Goal: Task Accomplishment & Management: Complete application form

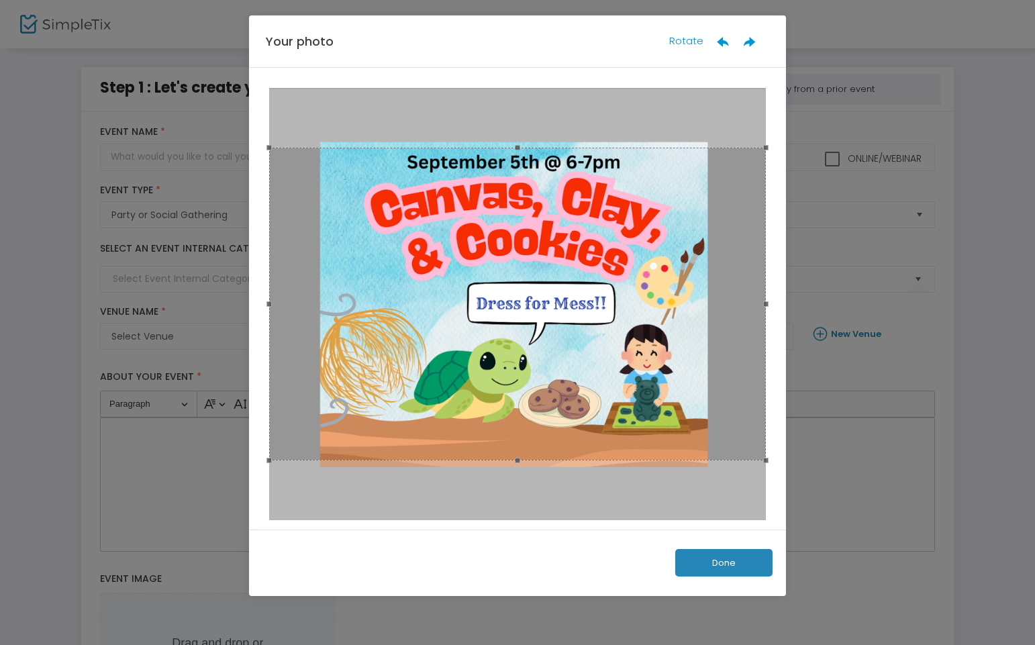
click at [729, 567] on button "Done" at bounding box center [723, 563] width 97 height 28
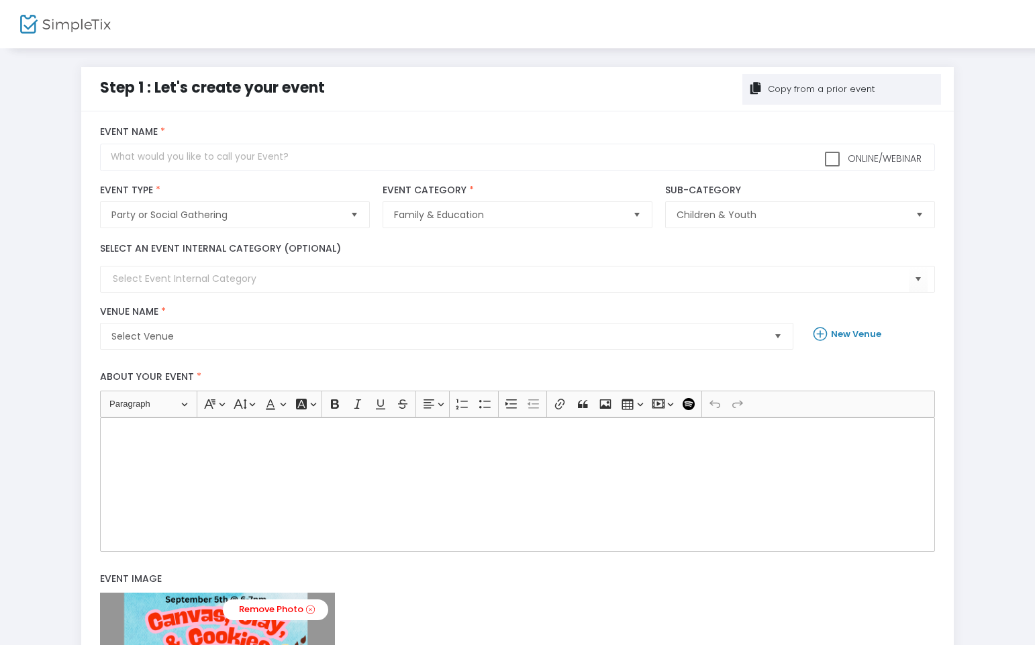
click at [409, 489] on div "Rich Text Editor, main" at bounding box center [517, 484] width 834 height 134
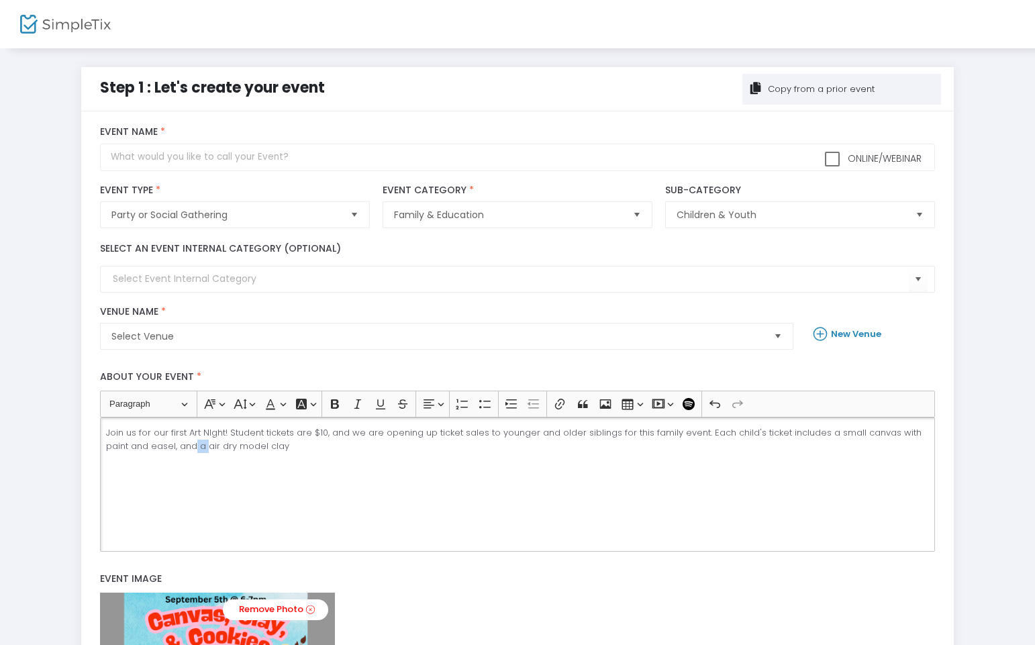
drag, startPoint x: 181, startPoint y: 450, endPoint x: 171, endPoint y: 450, distance: 9.4
click at [171, 450] on p "Join us for our first Art NIght! Student tickets are $10, and we are opening up…" at bounding box center [517, 439] width 823 height 26
click at [178, 450] on p "Join us for our first Art NIght! Student tickets are $10, and we are opening up…" at bounding box center [517, 439] width 823 height 26
click at [276, 448] on p "Join us for our first Art NIght! Student tickets are $10, and we are opening up…" at bounding box center [517, 439] width 823 height 26
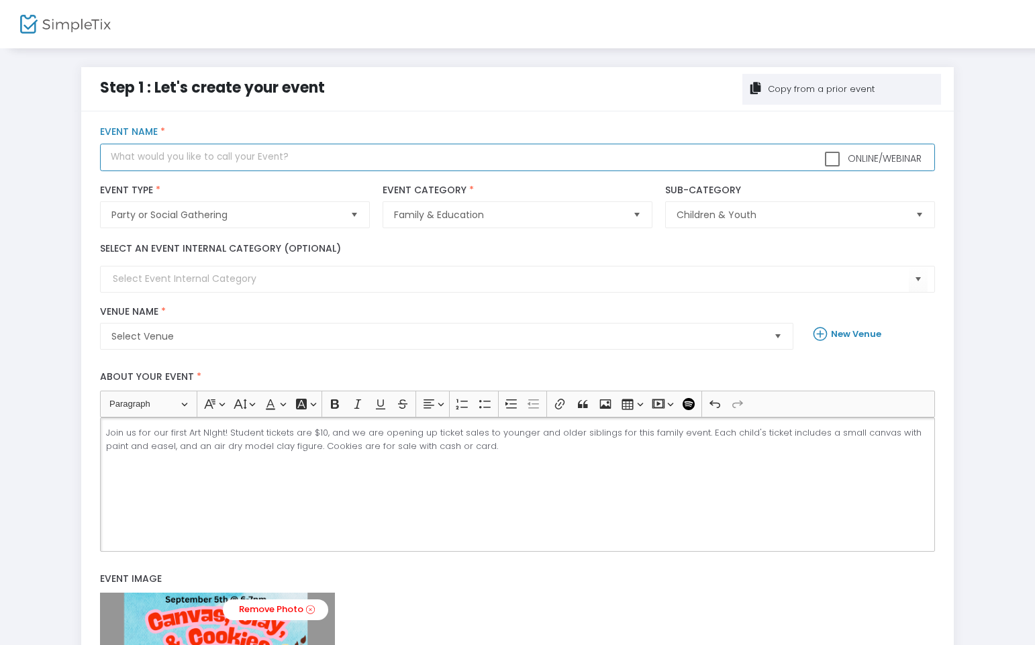
click at [185, 160] on input "text" at bounding box center [517, 158] width 834 height 28
type input "Art Night- Canvas, Clay, and Cookies"
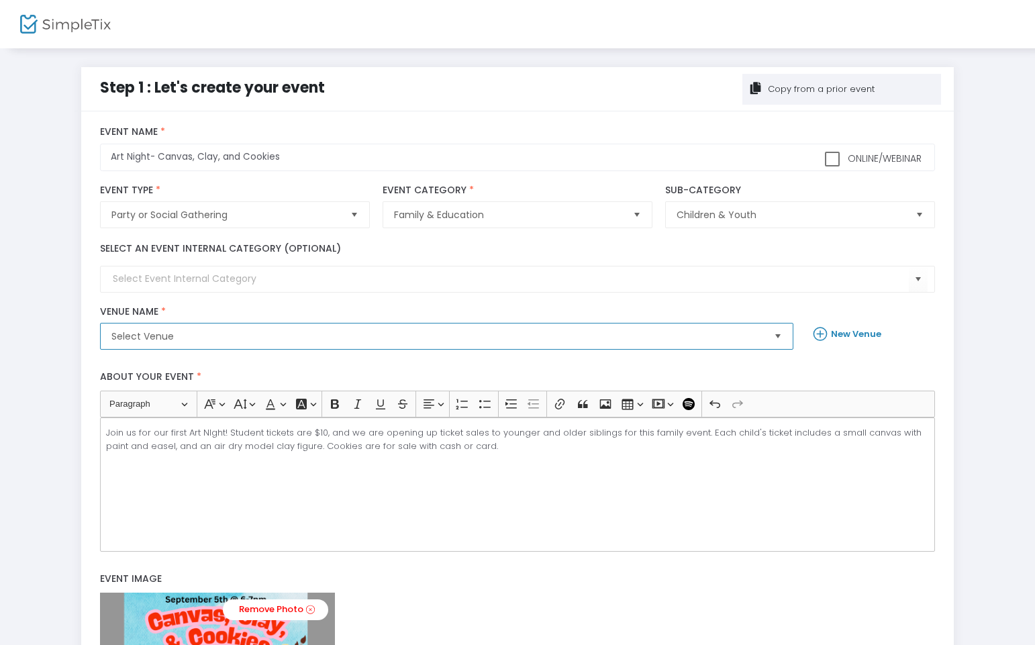
click at [205, 338] on span "Select Venue" at bounding box center [437, 336] width 652 height 13
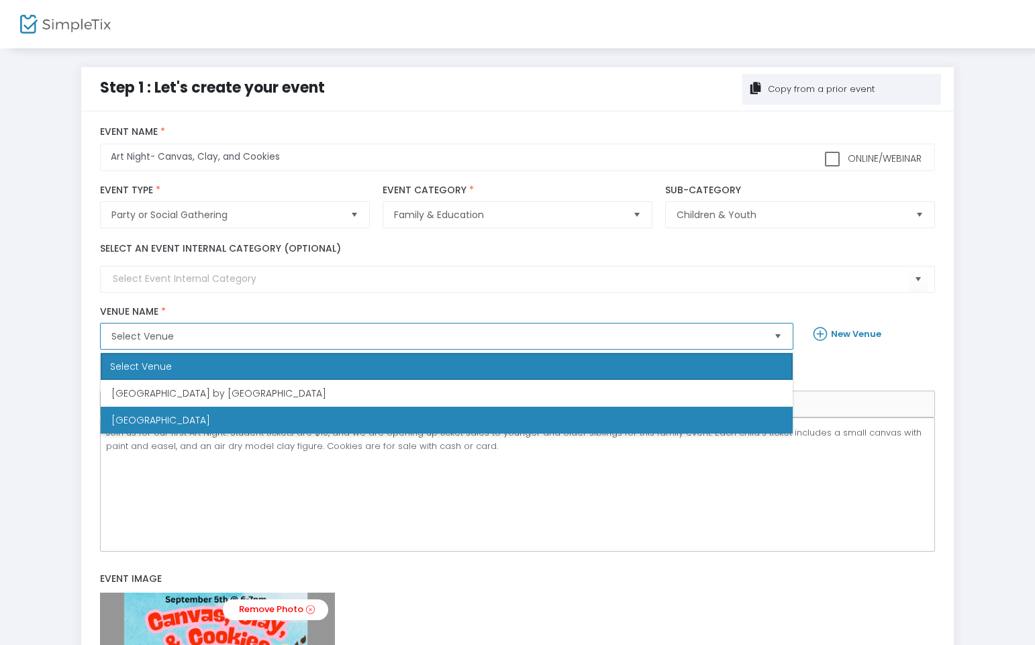
click at [206, 422] on span "[GEOGRAPHIC_DATA]" at bounding box center [160, 419] width 99 height 13
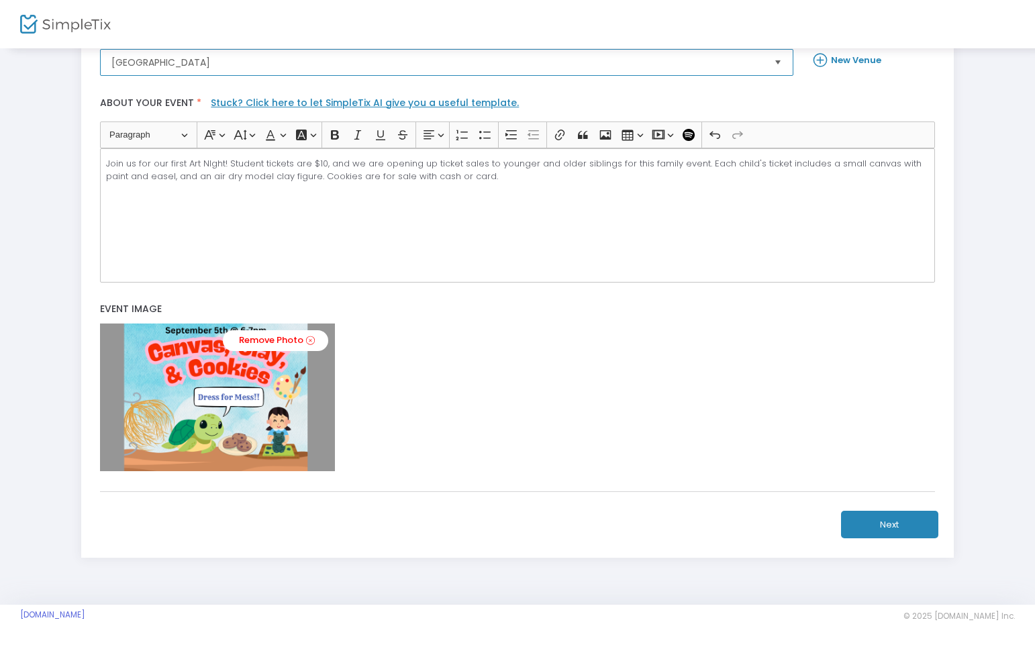
scroll to position [268, 0]
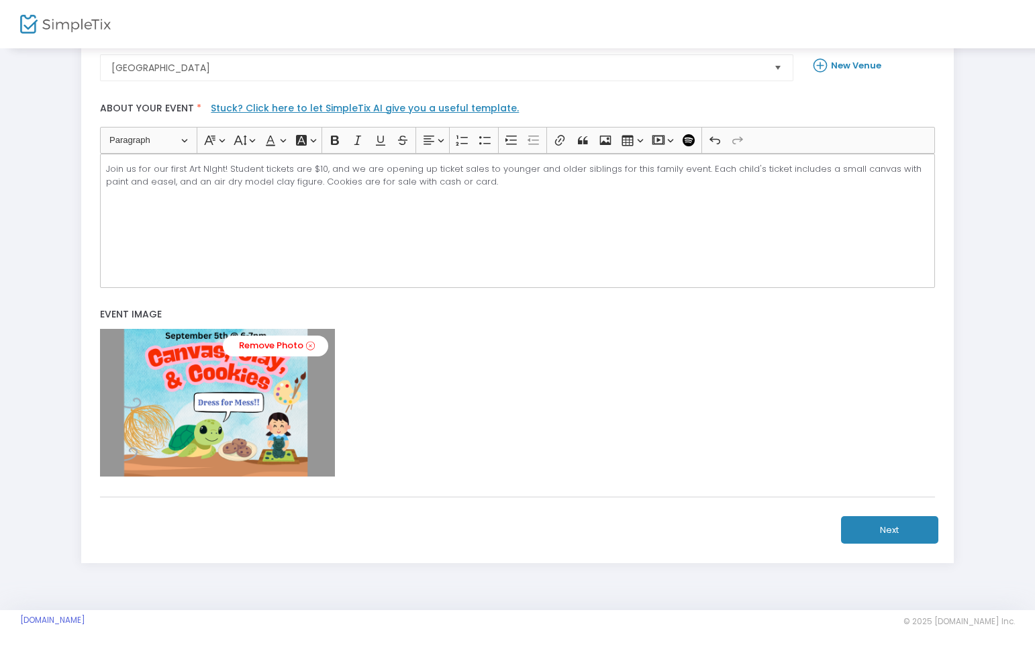
click at [893, 534] on button "Next" at bounding box center [889, 530] width 97 height 28
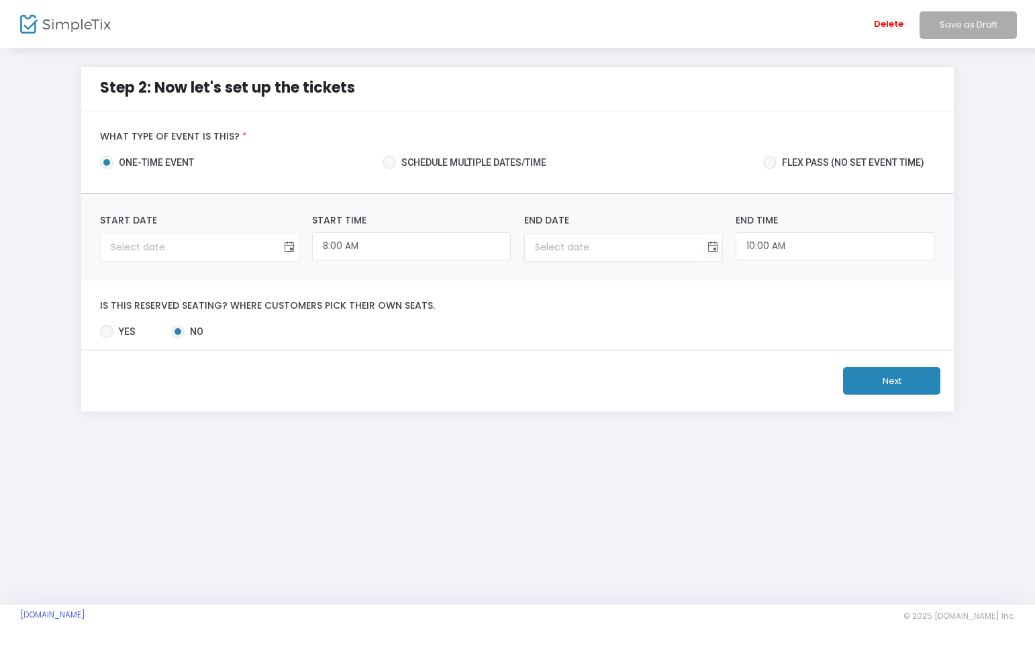
click at [292, 251] on span "Toggle calendar" at bounding box center [289, 247] width 22 height 22
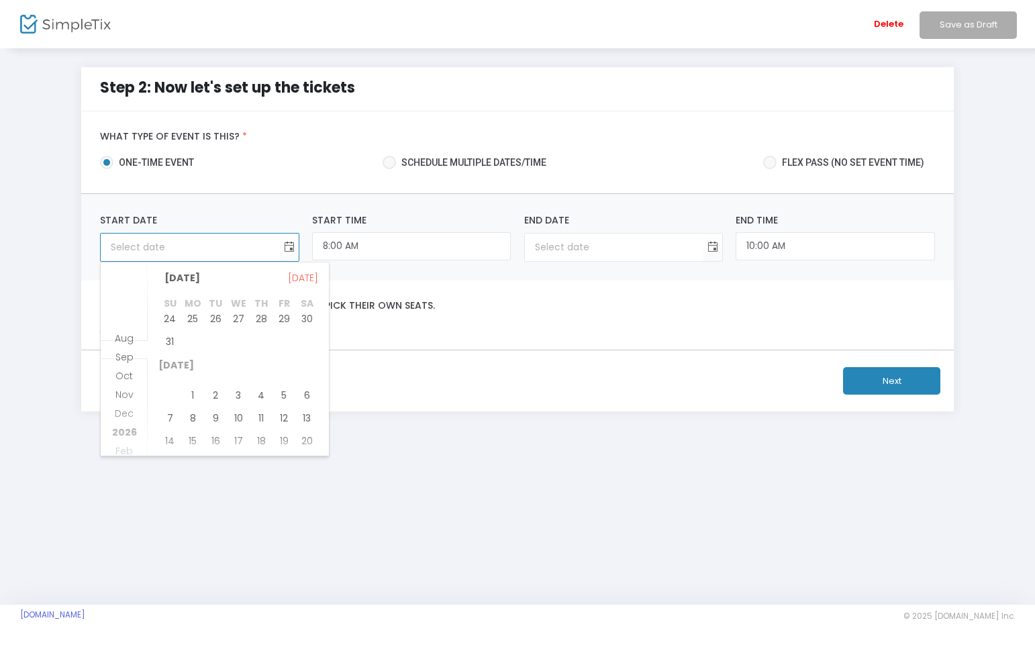
scroll to position [111, 0]
click at [283, 396] on span "5" at bounding box center [283, 393] width 23 height 23
type input "[DATE]"
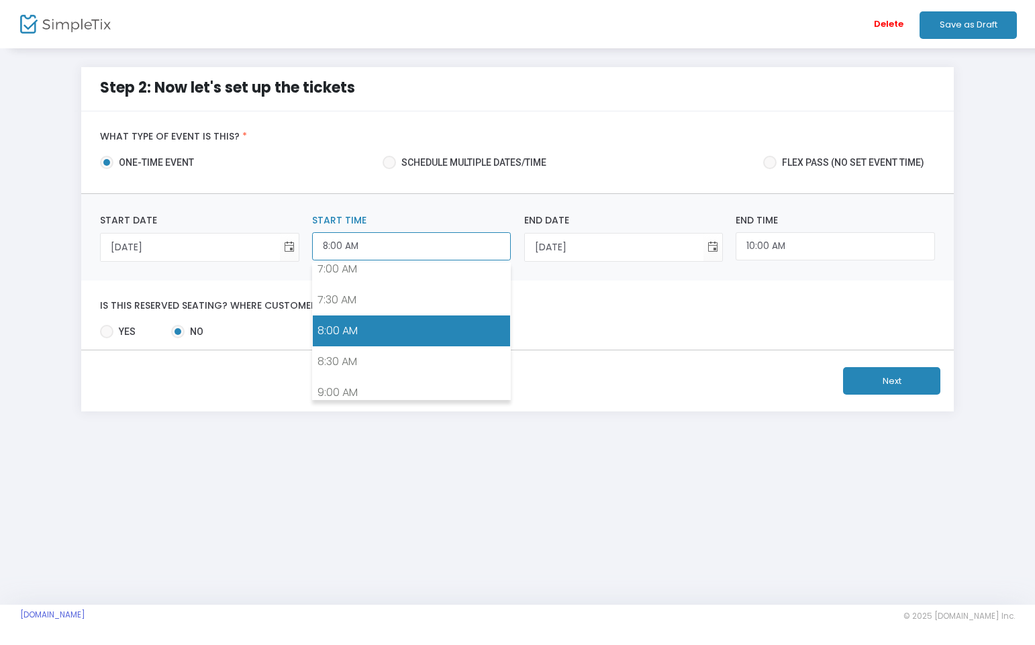
click at [397, 248] on input "8:00 AM" at bounding box center [411, 246] width 199 height 29
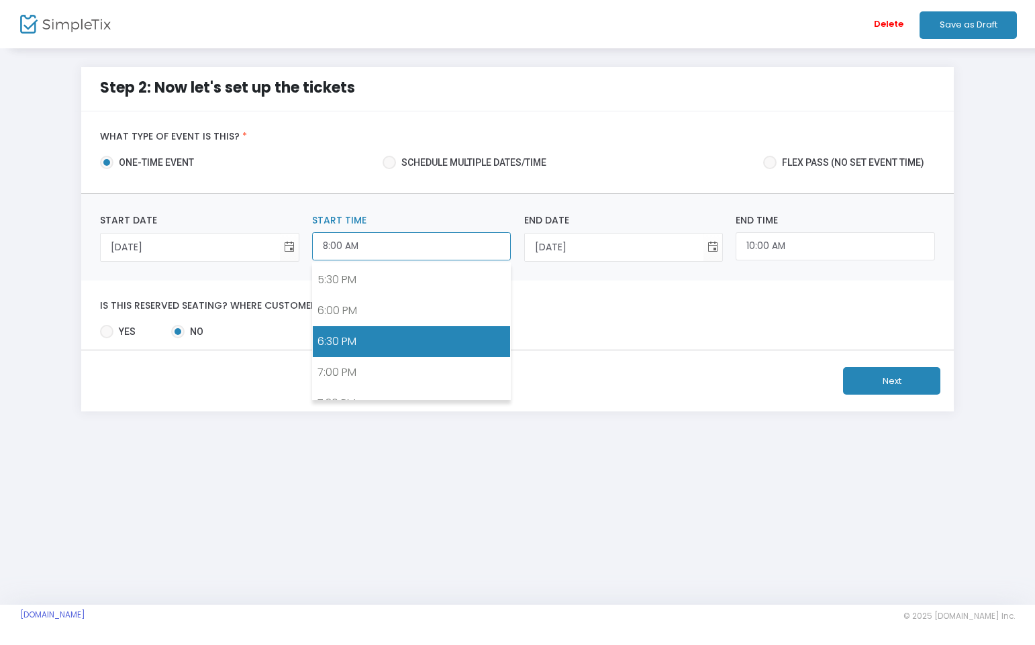
scroll to position [1081, 0]
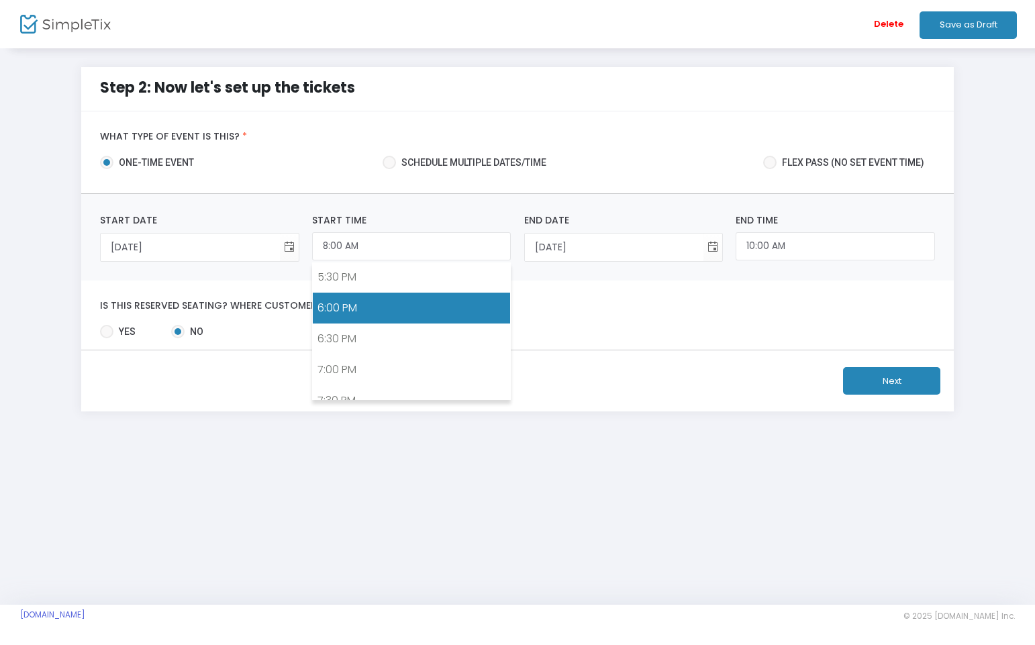
click at [361, 312] on link "6:00 PM" at bounding box center [411, 308] width 197 height 31
type input "6:00 PM"
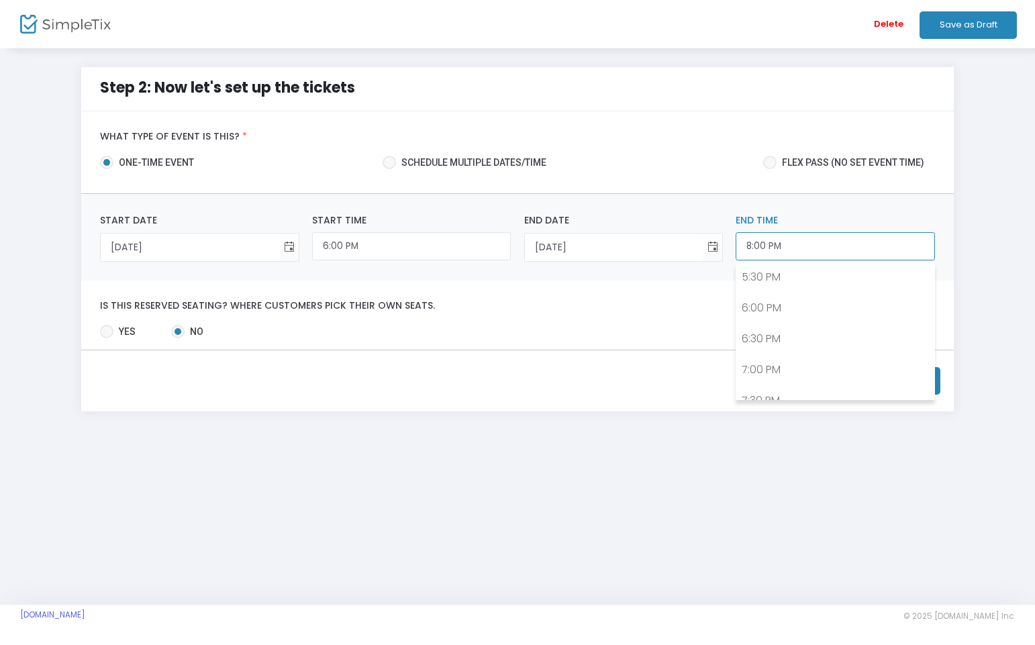
click at [804, 247] on input "8:00 PM" at bounding box center [835, 246] width 199 height 29
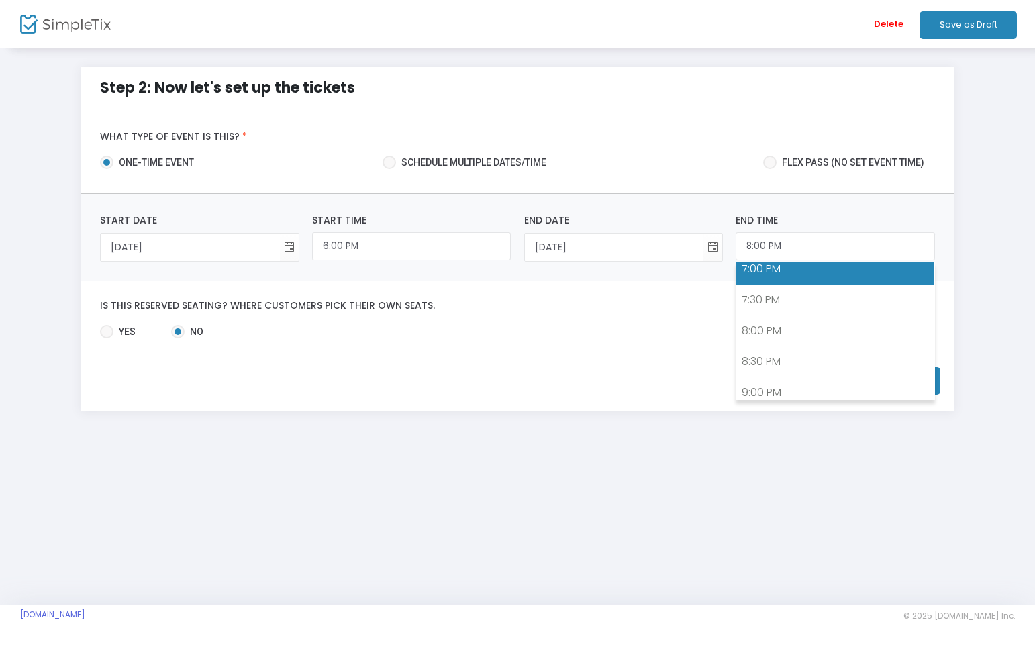
click at [779, 282] on link "7:00 PM" at bounding box center [834, 269] width 197 height 31
type input "7:00 PM"
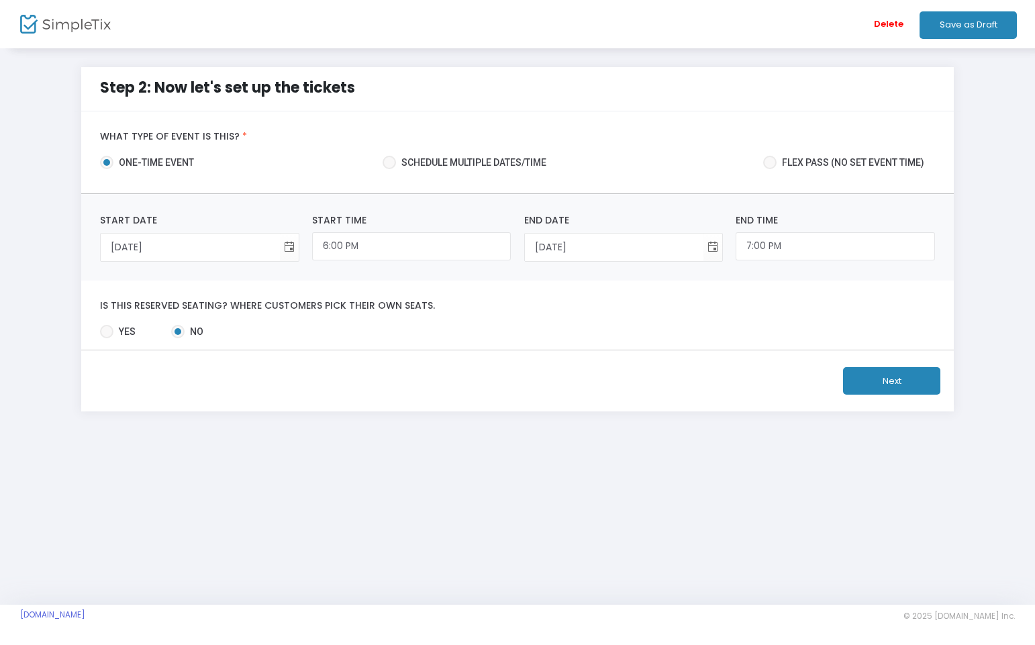
click at [911, 384] on button "Next" at bounding box center [891, 381] width 97 height 28
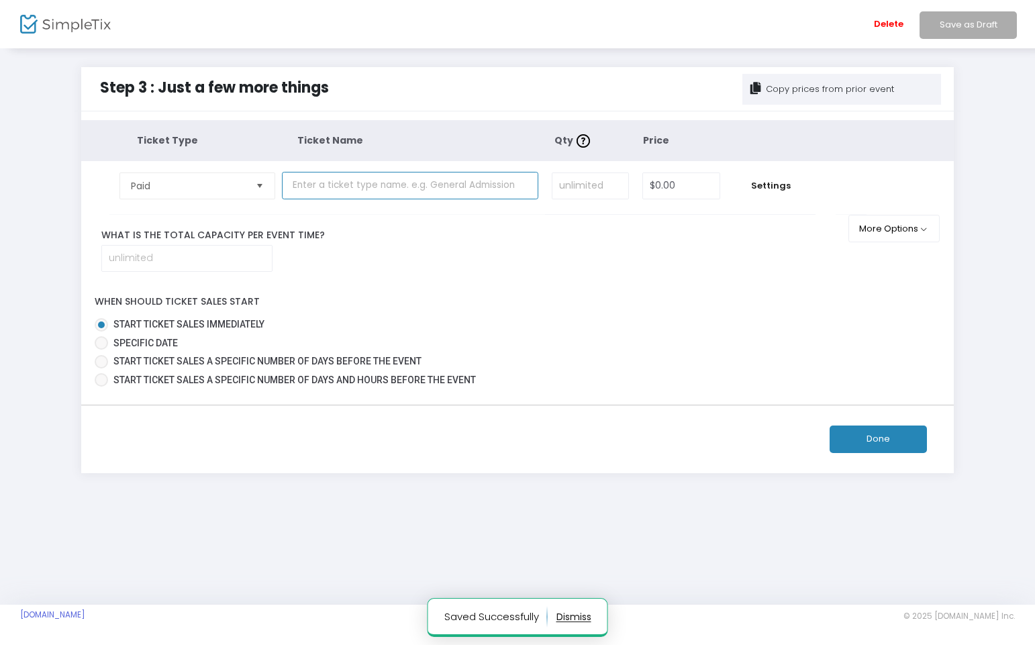
click at [350, 189] on input "text" at bounding box center [410, 186] width 256 height 28
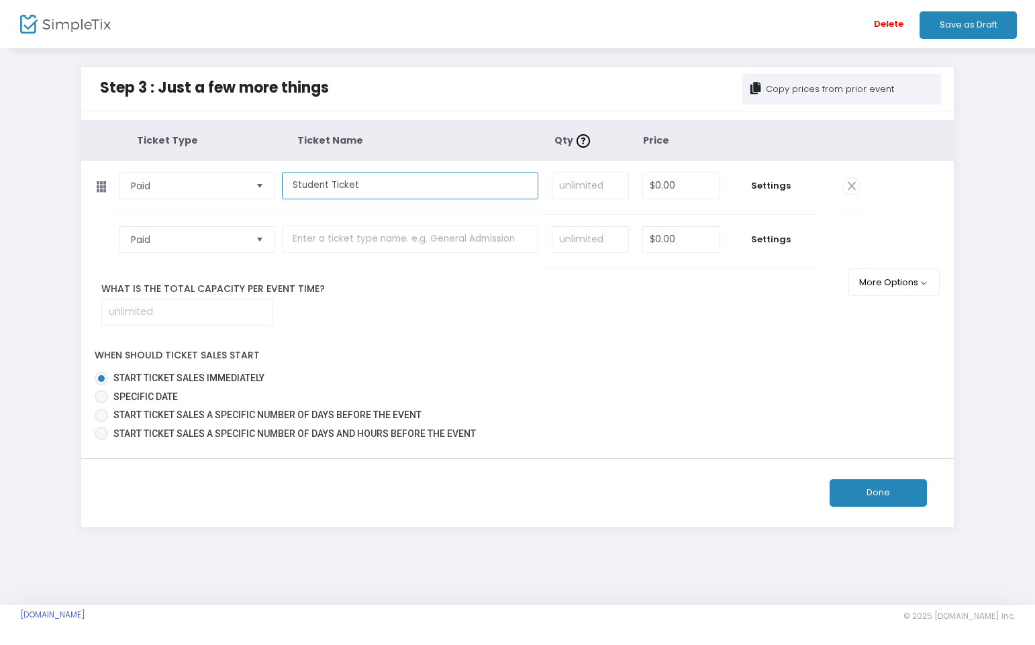
type input "Student Ticket"
click at [673, 189] on input "0" at bounding box center [681, 186] width 77 height 26
type input "10.00"
